Goal: Find specific page/section: Find specific page/section

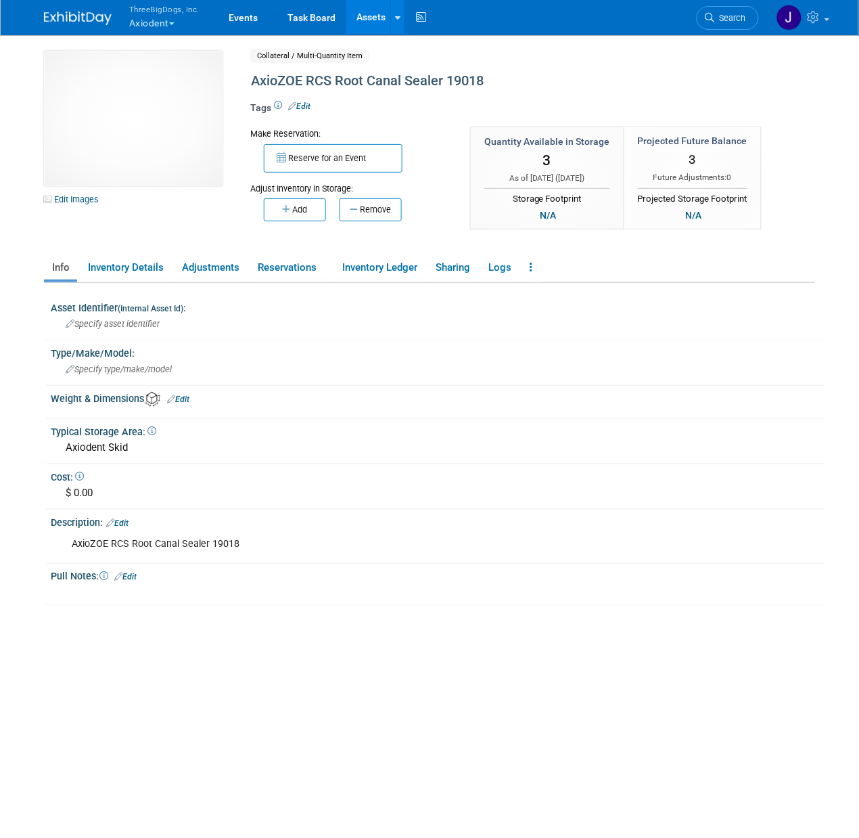
click at [374, 22] on link "Assets" at bounding box center [370, 17] width 49 height 34
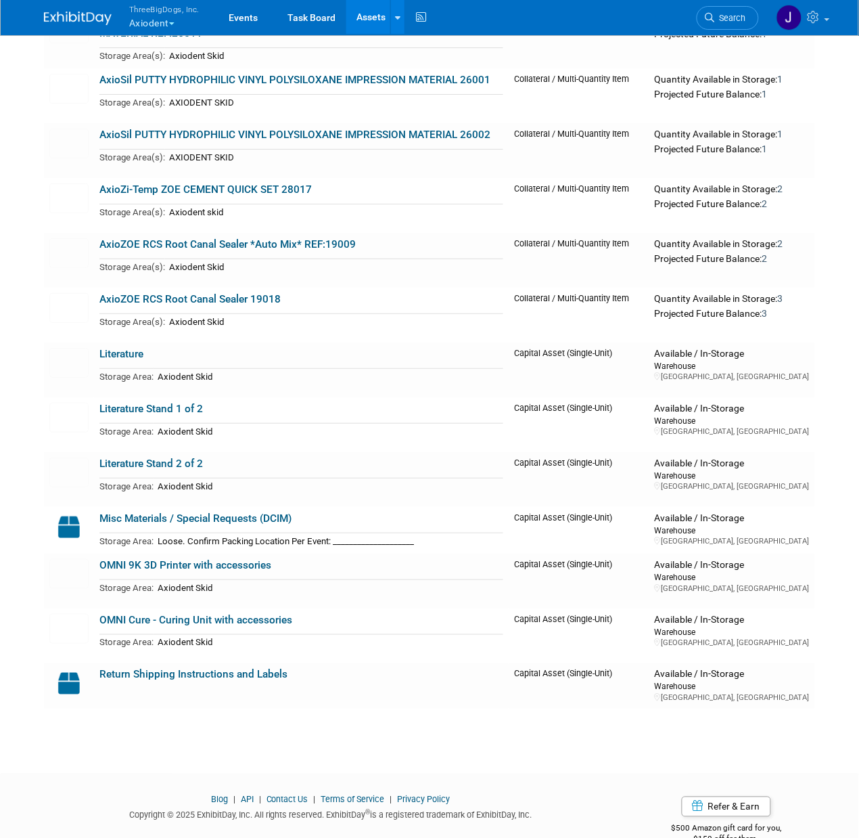
scroll to position [2068, 0]
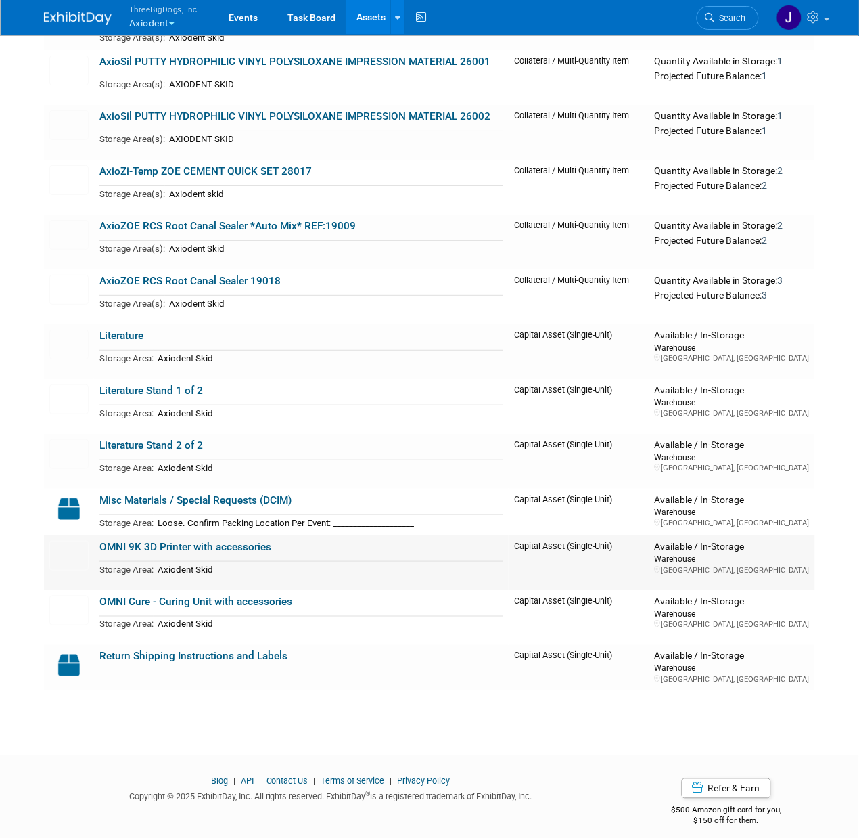
click at [162, 541] on link "OMNI 9K 3D Printer with accessories" at bounding box center [185, 547] width 172 height 12
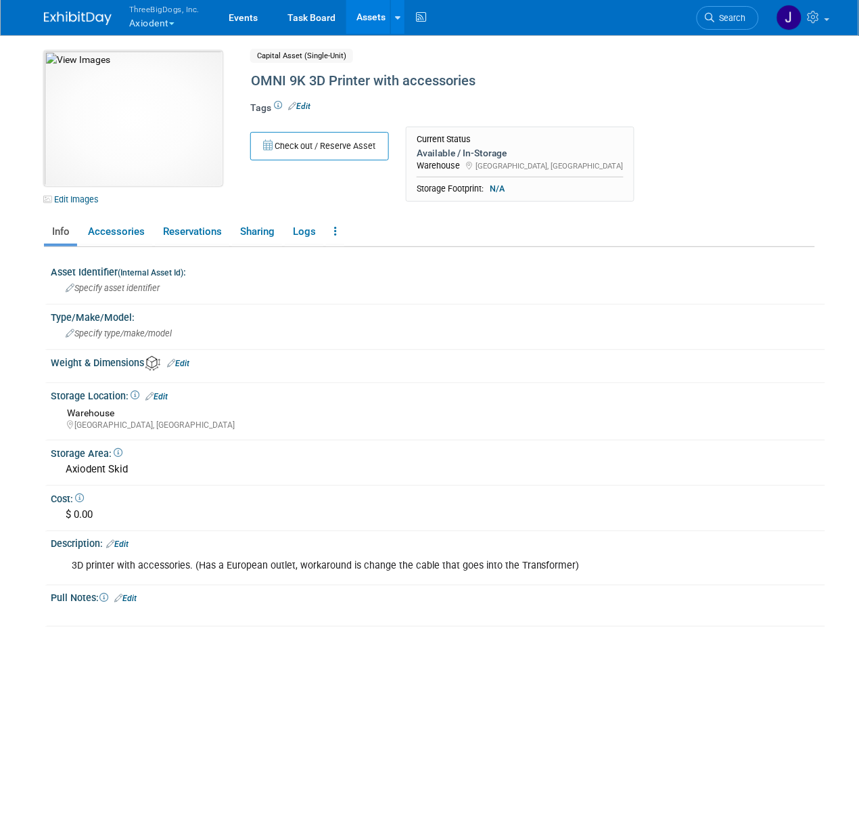
click at [164, 134] on img at bounding box center [133, 118] width 179 height 135
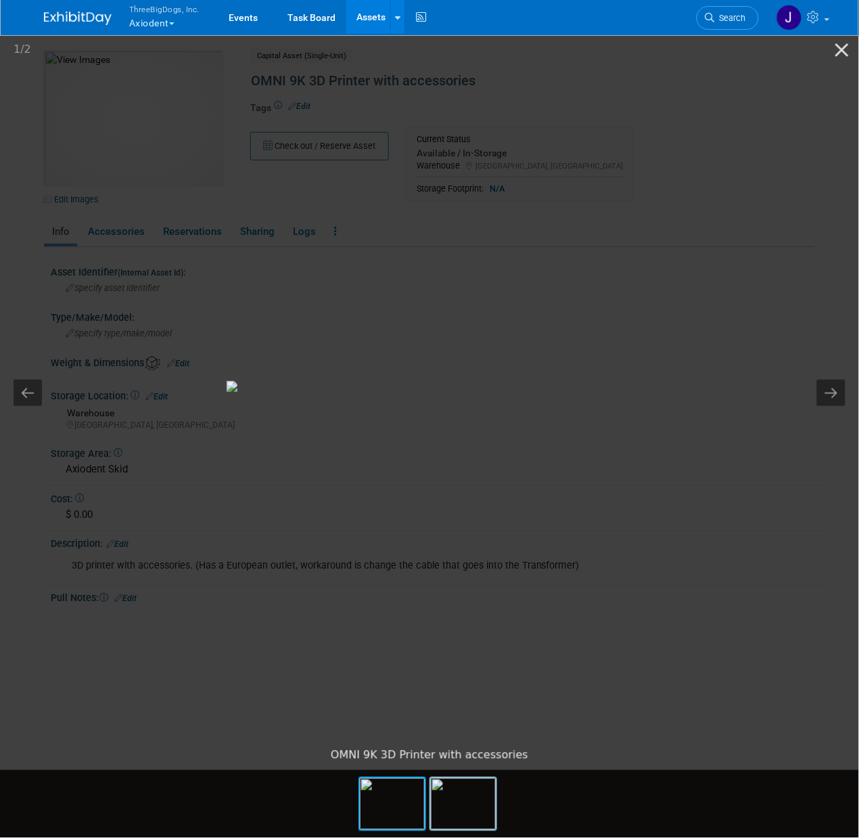
click at [484, 811] on img at bounding box center [463, 803] width 65 height 51
click at [633, 381] on img at bounding box center [430, 386] width 406 height 11
click at [854, 48] on button "Close gallery" at bounding box center [843, 50] width 34 height 32
